Goal: Task Accomplishment & Management: Use online tool/utility

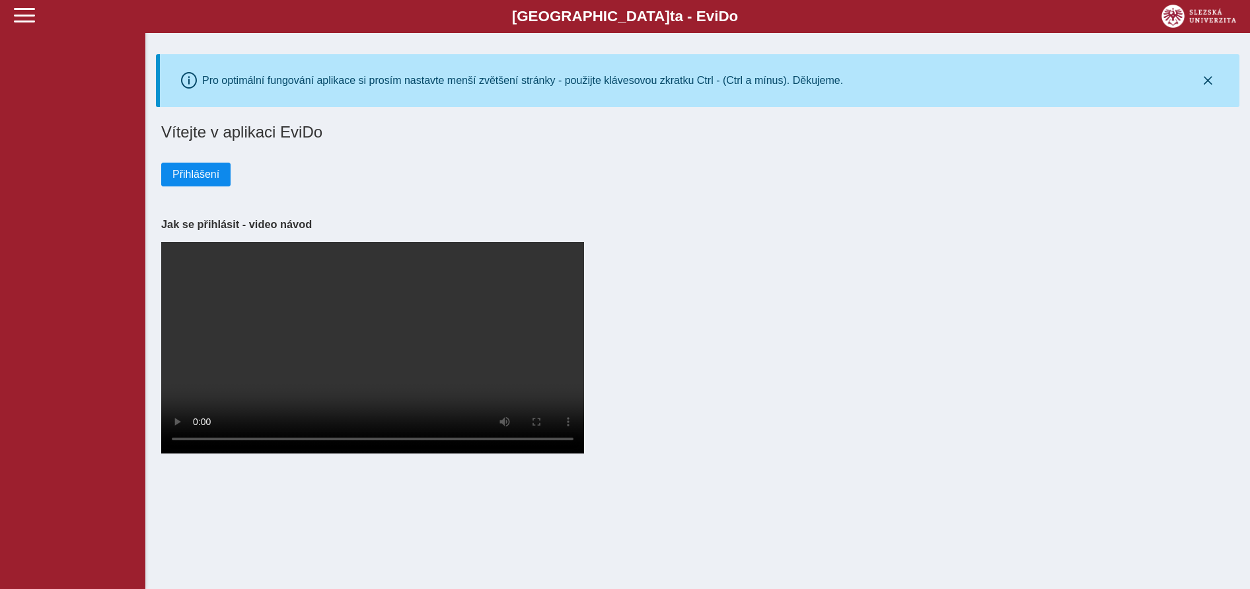
click at [186, 174] on span "Přihlášení" at bounding box center [195, 175] width 47 height 12
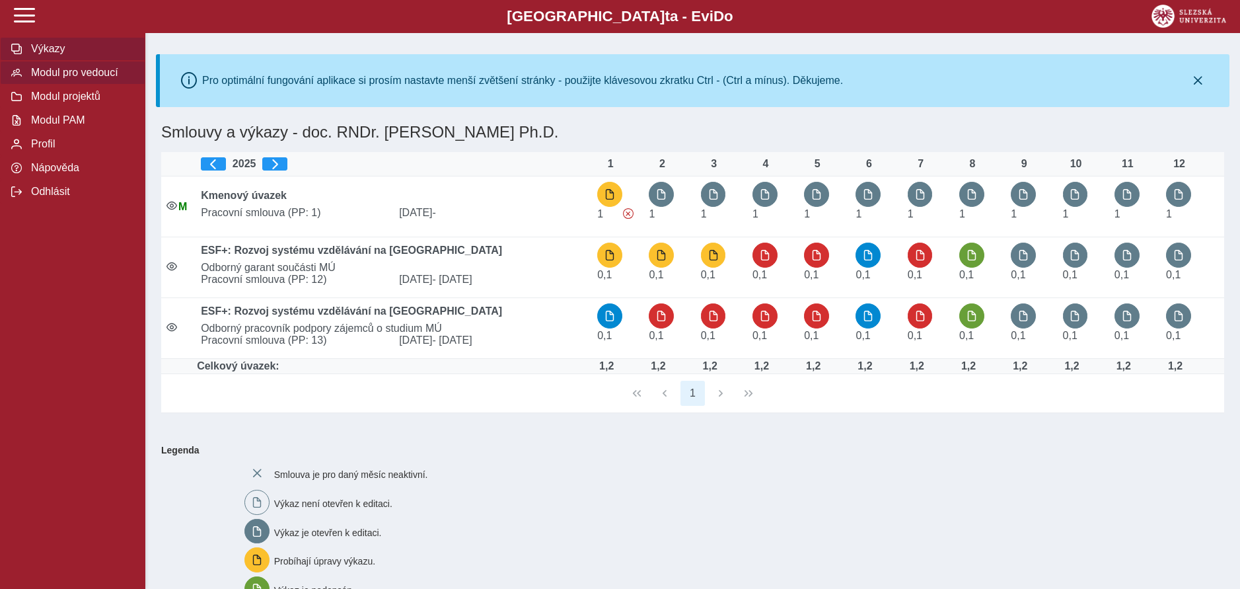
click at [105, 70] on span "Modul pro vedoucí" at bounding box center [80, 73] width 107 height 12
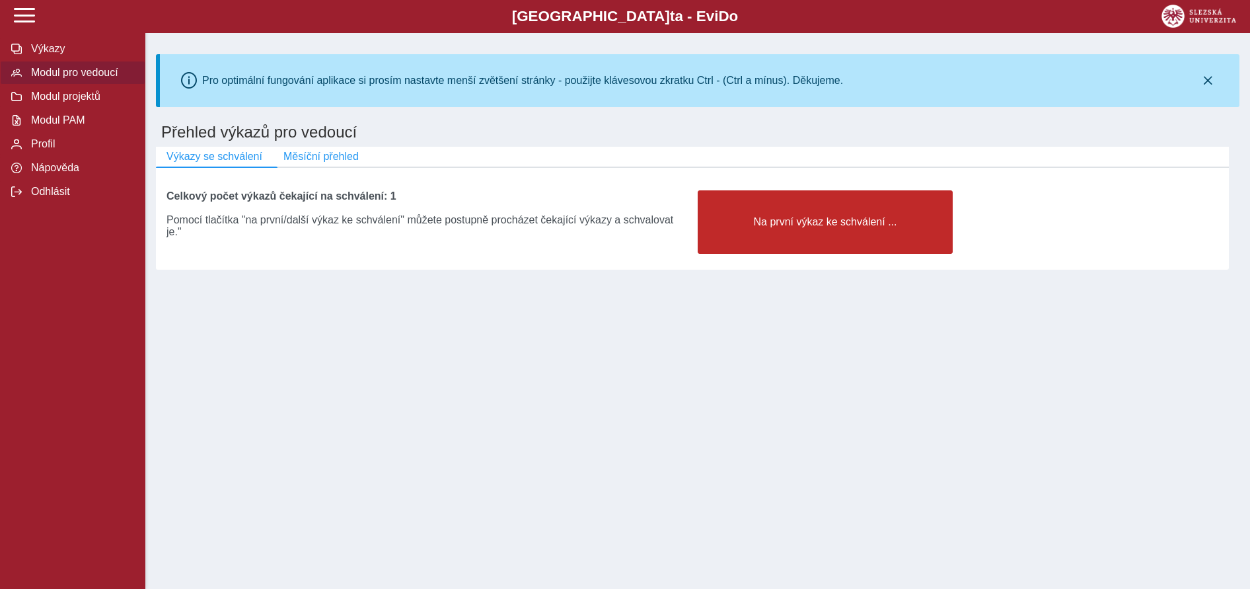
click at [767, 214] on button "Na první výkaz ke schválení ..." at bounding box center [825, 221] width 255 height 63
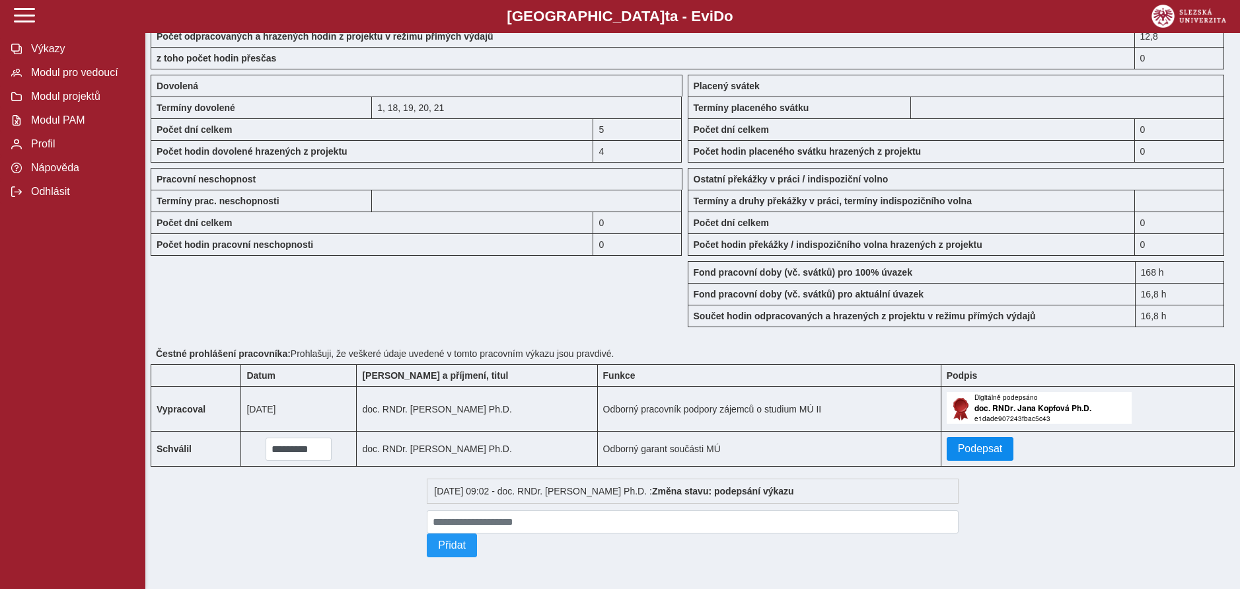
scroll to position [1119, 0]
drag, startPoint x: 979, startPoint y: 447, endPoint x: 878, endPoint y: 452, distance: 101.2
click at [878, 452] on tr "Schválil ********* < srp 2025 > ne po út st čt pá so 1 2 3 4 5 6 7 8 9 10 11 12…" at bounding box center [693, 449] width 1084 height 35
click at [976, 449] on span "Podepsat" at bounding box center [980, 449] width 45 height 12
